Goal: Information Seeking & Learning: Learn about a topic

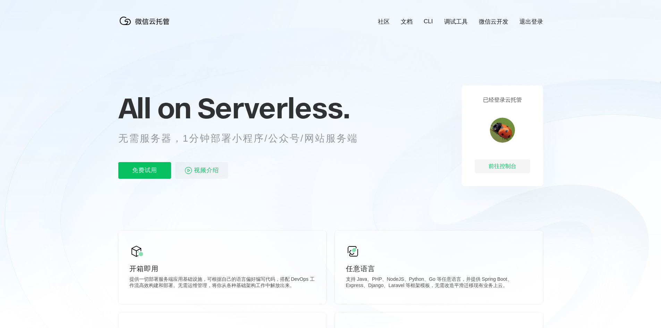
scroll to position [0, 1234]
click at [426, 19] on link "CLI" at bounding box center [428, 21] width 9 height 7
click at [428, 22] on link "CLI" at bounding box center [428, 21] width 9 height 7
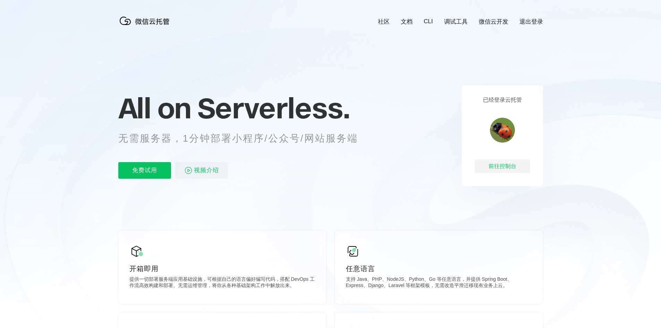
click at [489, 24] on link "微信云开发" at bounding box center [493, 22] width 29 height 8
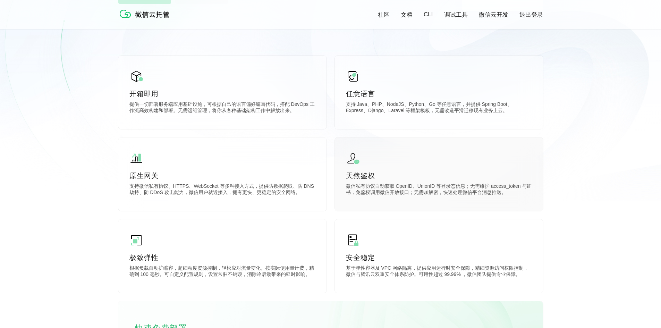
scroll to position [0, 1234]
drag, startPoint x: 365, startPoint y: 274, endPoint x: 488, endPoint y: 274, distance: 123.2
click at [485, 274] on p "基于弹性容器及 VPC 网络隔离，提供应用运行时安全保障，精细资源访问权限控制，微信与腾讯云双重安全体系防护。可用性超过 99.99% ，微信团队提供专业保障。" at bounding box center [439, 272] width 186 height 14
click at [502, 274] on p "基于弹性容器及 VPC 网络隔离，提供应用运行时安全保障，精细资源访问权限控制，微信与腾讯云双重安全体系防护。可用性超过 99.99% ，微信团队提供专业保障。" at bounding box center [439, 272] width 186 height 14
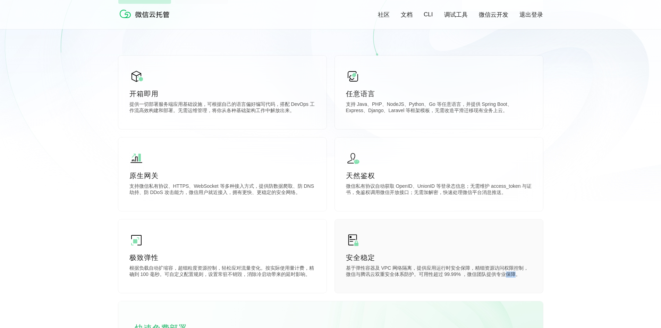
click at [502, 274] on p "基于弹性容器及 VPC 网络隔离，提供应用运行时安全保障，精细资源访问权限控制，微信与腾讯云双重安全体系防护。可用性超过 99.99% ，微信团队提供专业保障。" at bounding box center [439, 272] width 186 height 14
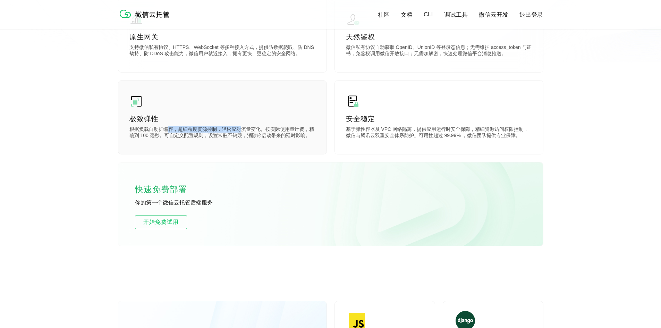
drag, startPoint x: 201, startPoint y: 129, endPoint x: 261, endPoint y: 133, distance: 60.5
click at [248, 134] on p "根据负载自动扩缩容，超细粒度资源控制，轻松应对流量变化。按实际使用量计费，精确到 100 毫秒。可自定义配置规则，设置常驻不销毁，消除冷启动带来的延时影响。" at bounding box center [222, 133] width 186 height 14
click at [256, 135] on p "根据负载自动扩缩容，超细粒度资源控制，轻松应对流量变化。按实际使用量计费，精确到 100 毫秒。可自定义配置规则，设置常驻不销毁，消除冷启动带来的延时影响。" at bounding box center [222, 133] width 186 height 14
click at [277, 138] on p "根据负载自动扩缩容，超细粒度资源控制，轻松应对流量变化。按实际使用量计费，精确到 100 毫秒。可自定义配置规则，设置常驻不销毁，消除冷启动带来的延时影响。" at bounding box center [222, 133] width 186 height 14
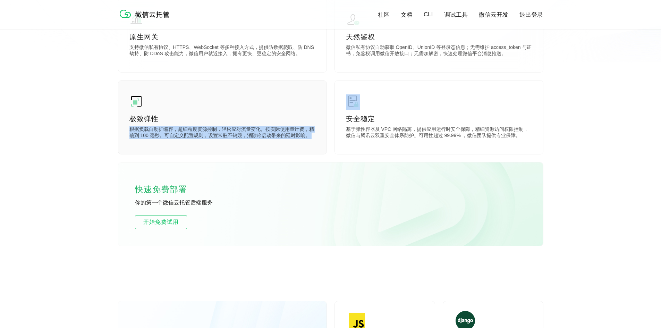
click at [277, 138] on p "根据负载自动扩缩容，超细粒度资源控制，轻松应对流量变化。按实际使用量计费，精确到 100 毫秒。可自定义配置规则，设置常驻不销毁，消除冷启动带来的延时影响。" at bounding box center [222, 133] width 186 height 14
click at [281, 139] on p "根据负载自动扩缩容，超细粒度资源控制，轻松应对流量变化。按实际使用量计费，精确到 100 毫秒。可自定义配置规则，设置常驻不销毁，消除冷启动带来的延时影响。" at bounding box center [222, 133] width 186 height 14
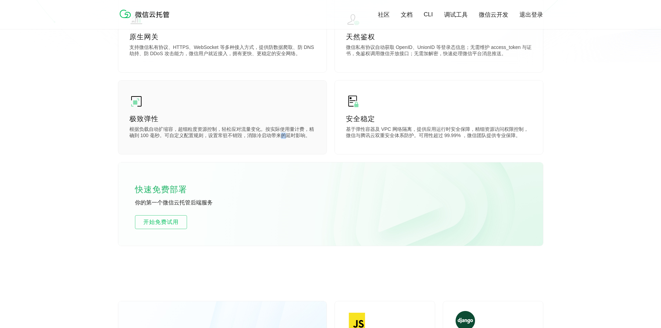
click at [281, 139] on p "根据负载自动扩缩容，超细粒度资源控制，轻松应对流量变化。按实际使用量计费，精确到 100 毫秒。可自定义配置规则，设置常驻不销毁，消除冷启动带来的延时影响。" at bounding box center [222, 133] width 186 height 14
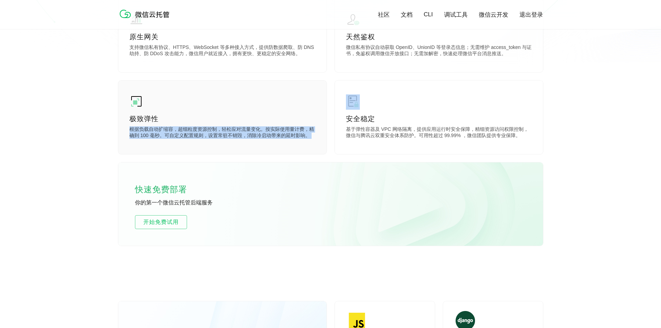
click at [281, 139] on p "根据负载自动扩缩容，超细粒度资源控制，轻松应对流量变化。按实际使用量计费，精确到 100 毫秒。可自定义配置规则，设置常驻不销毁，消除冷启动带来的延时影响。" at bounding box center [222, 133] width 186 height 14
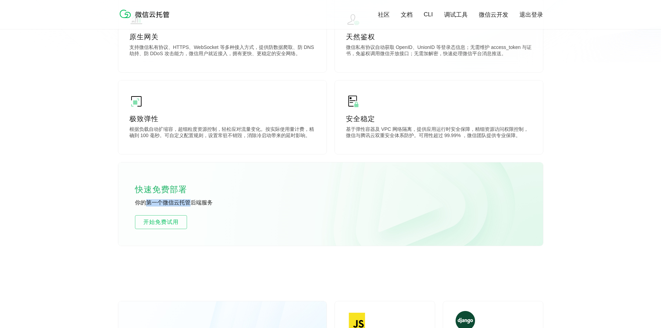
drag, startPoint x: 144, startPoint y: 203, endPoint x: 227, endPoint y: 201, distance: 83.3
click at [219, 200] on div "快速免费部署 你的第一个微信云托管后端服务 开始免费试用" at bounding box center [330, 203] width 425 height 83
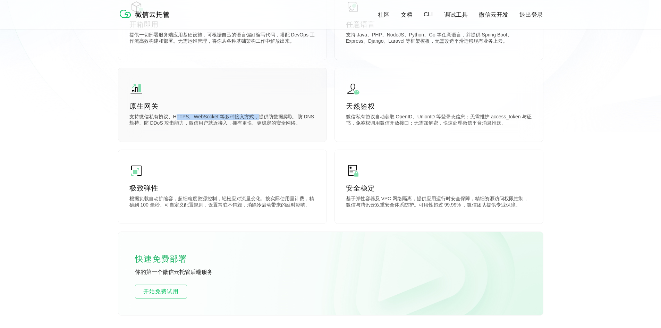
drag, startPoint x: 176, startPoint y: 116, endPoint x: 261, endPoint y: 119, distance: 85.4
click at [260, 118] on p "支持微信私有协议、HTTPS、WebSocket 等多种接入方式，提供防数据爬取、防 DNS 劫持、防 DDoS 攻击能力，微信用户就近接入，拥有更快、更稳定…" at bounding box center [222, 121] width 186 height 14
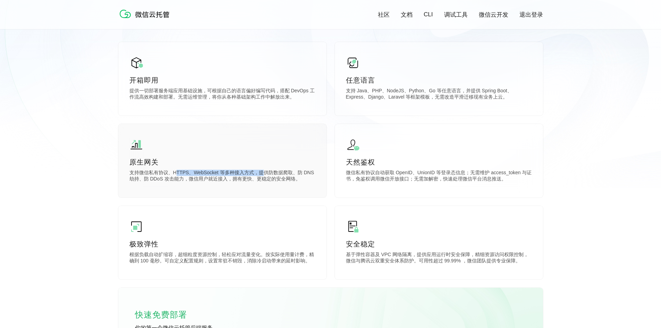
scroll to position [139, 0]
